Goal: Find specific page/section: Find specific page/section

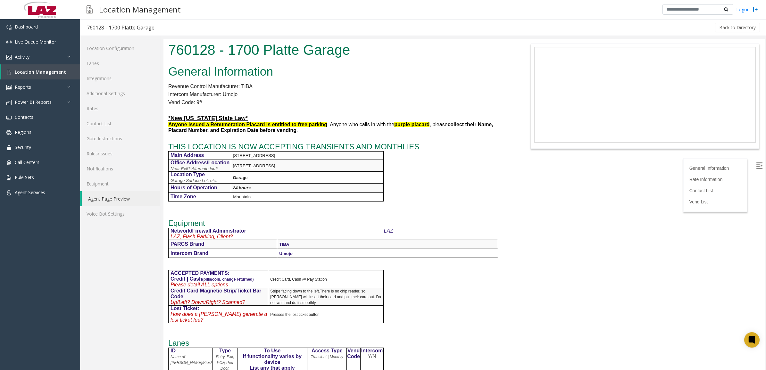
scroll to position [520, 0]
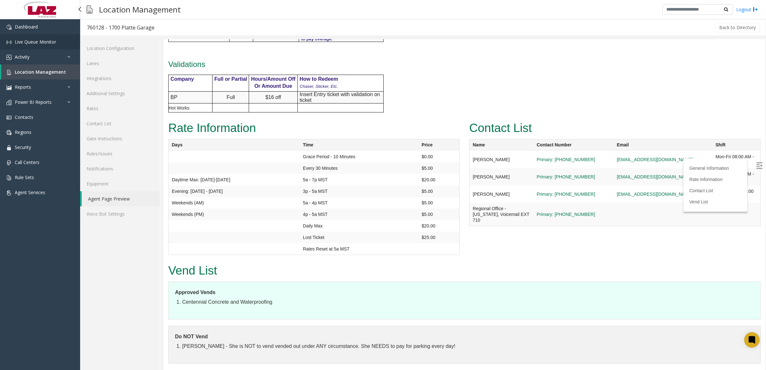
click at [35, 45] on link "Live Queue Monitor" at bounding box center [40, 41] width 80 height 15
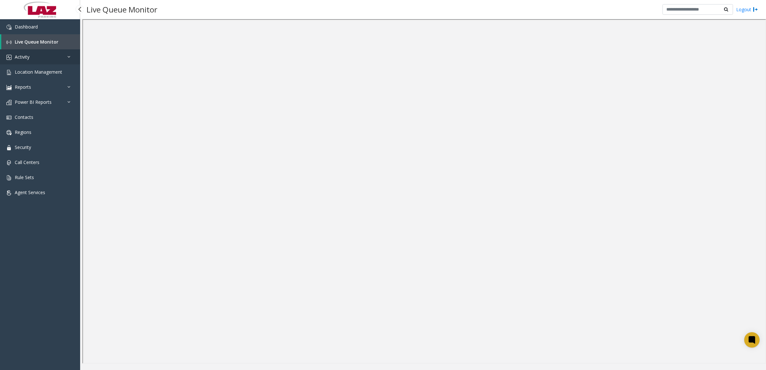
click at [20, 60] on link "Activity" at bounding box center [40, 56] width 80 height 15
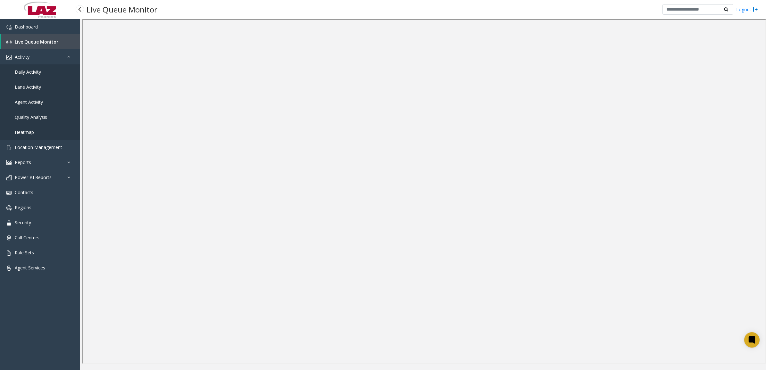
click at [21, 73] on span "Daily Activity" at bounding box center [28, 72] width 26 height 6
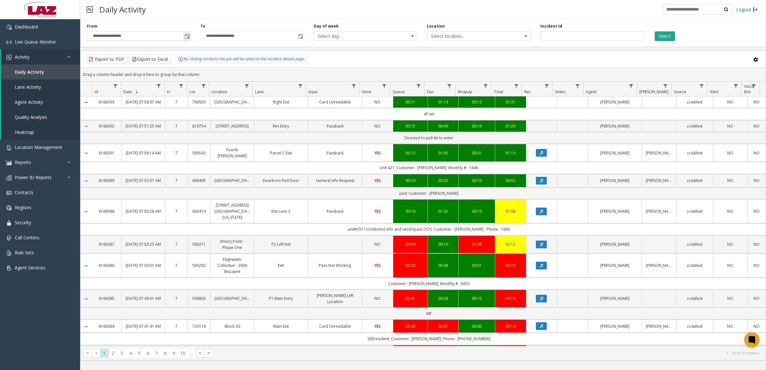
click at [184, 36] on span "Toggle popup" at bounding box center [186, 36] width 7 height 10
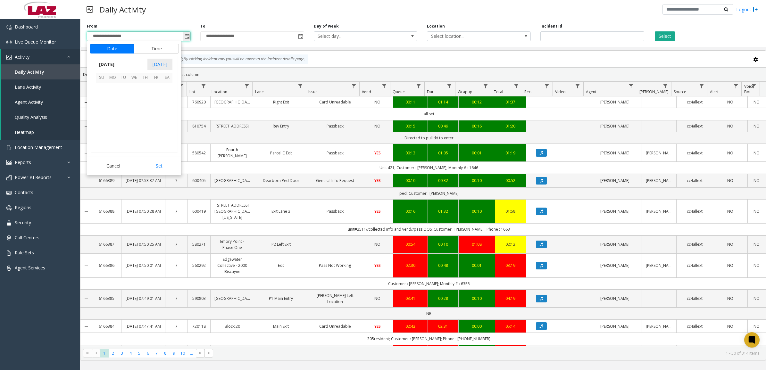
scroll to position [115042, 0]
click at [104, 121] on span "21" at bounding box center [101, 120] width 11 height 11
click at [103, 84] on span "11" at bounding box center [105, 83] width 5 height 6
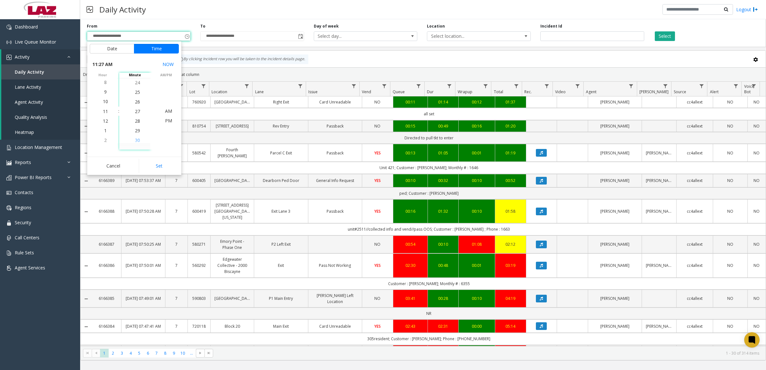
click at [138, 139] on li "30" at bounding box center [137, 141] width 22 height 10
click at [165, 121] on span "PM" at bounding box center [168, 121] width 7 height 6
click at [165, 164] on button "Set" at bounding box center [159, 166] width 40 height 14
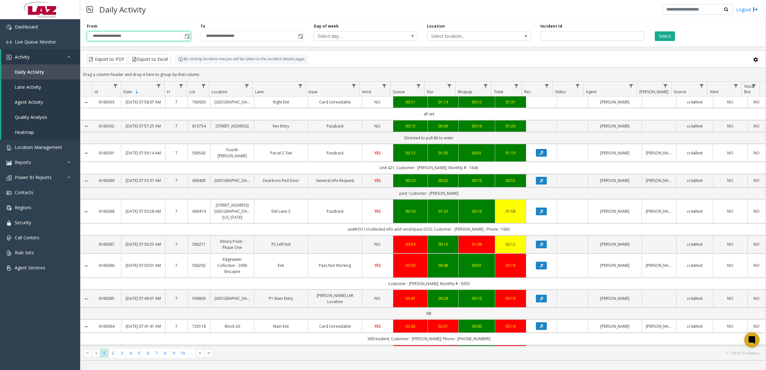
type input "**********"
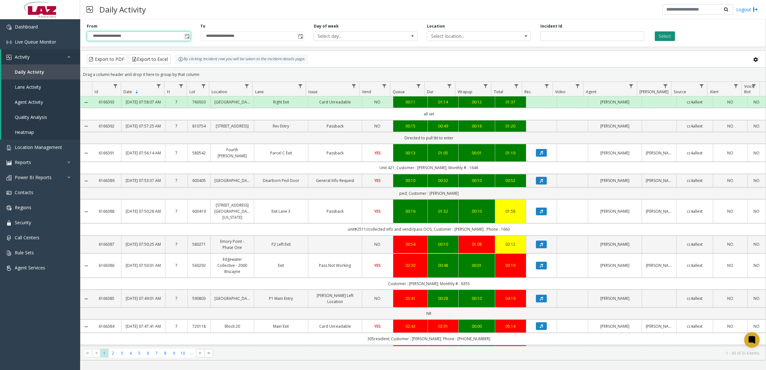
click at [668, 37] on button "Select" at bounding box center [665, 36] width 20 height 10
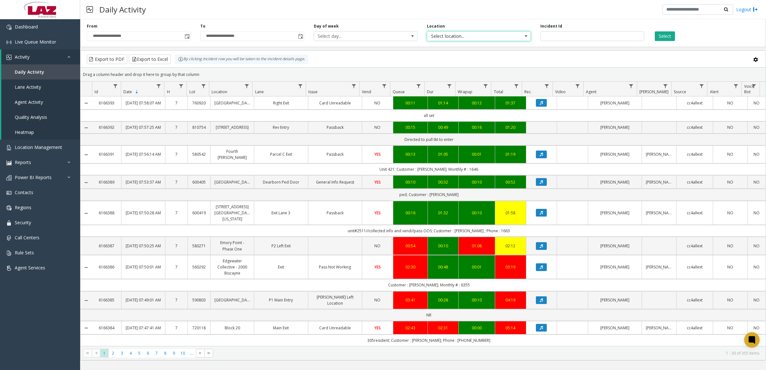
click at [483, 36] on span "Select location..." at bounding box center [468, 36] width 82 height 9
type input "*******"
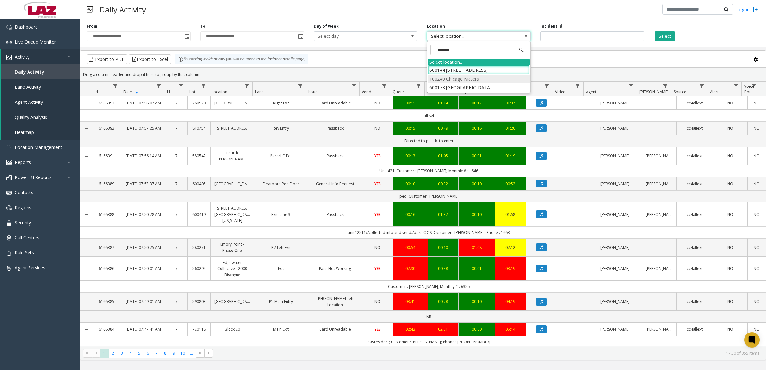
click at [433, 80] on li "100240 Chicago Meters" at bounding box center [479, 79] width 102 height 9
click at [672, 38] on button "Select" at bounding box center [665, 36] width 20 height 10
